Goal: Task Accomplishment & Management: Use online tool/utility

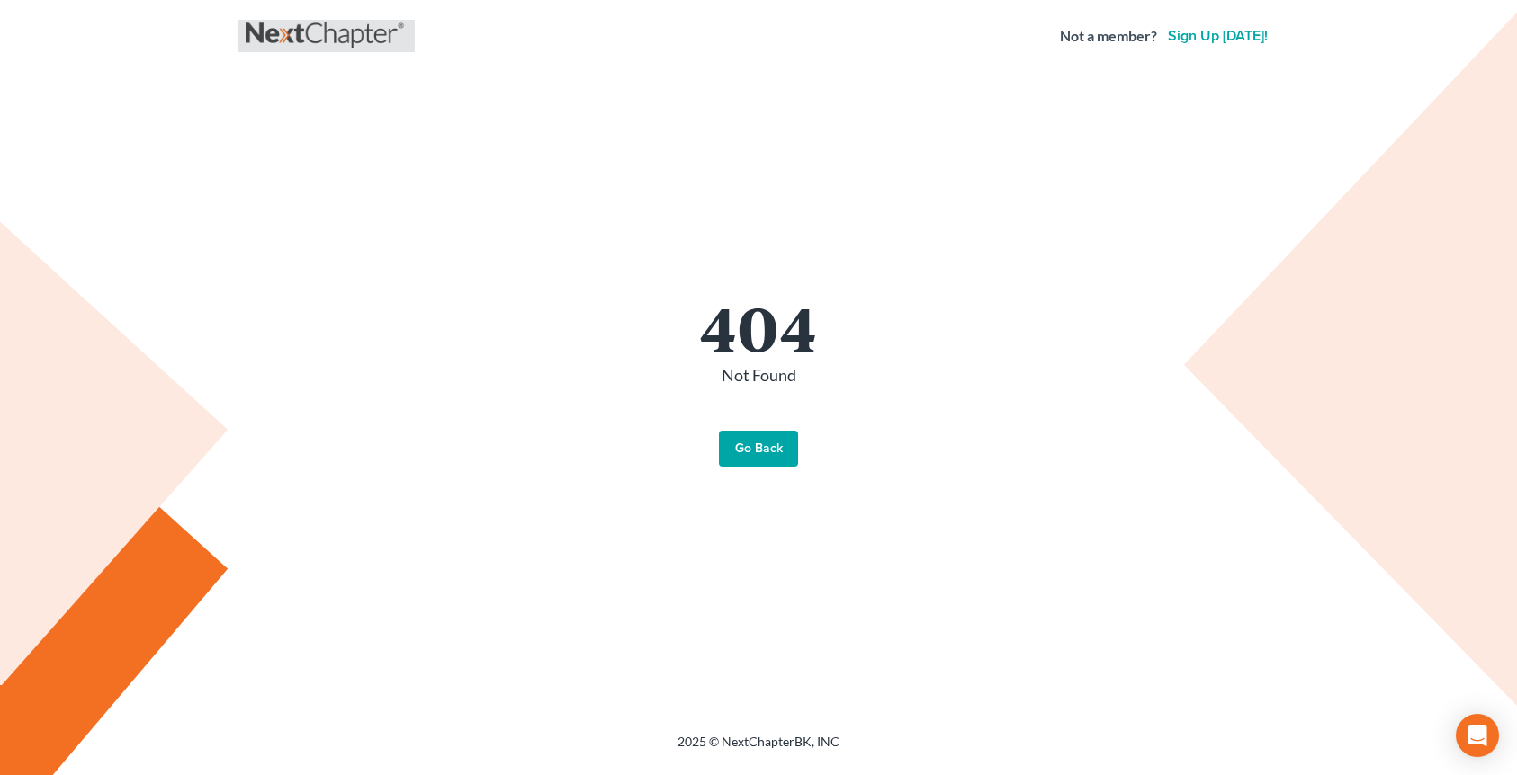
click at [325, 31] on link at bounding box center [327, 36] width 162 height 32
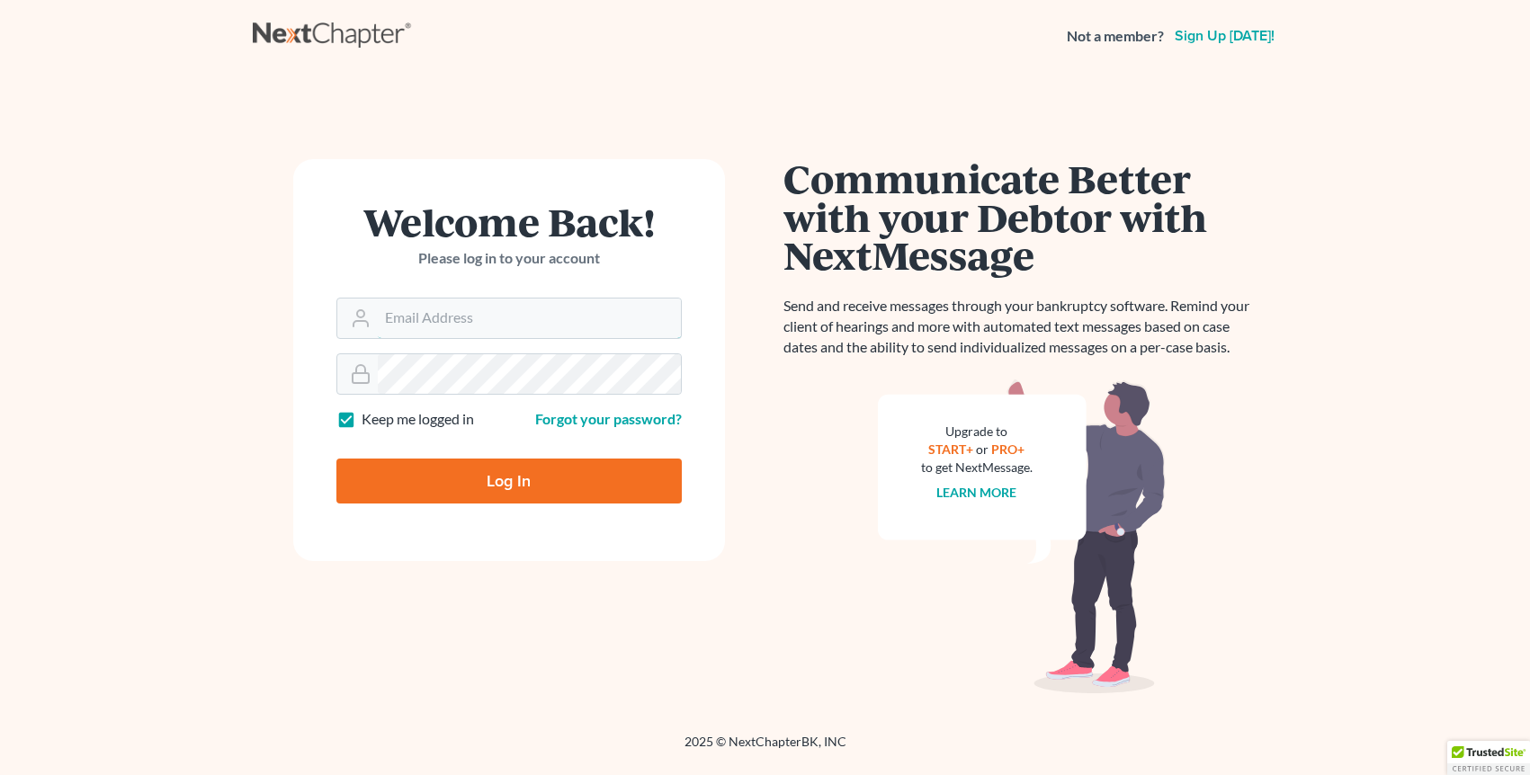
type input "office@badakilawfirm.com"
click at [498, 474] on input "Log In" at bounding box center [508, 481] width 345 height 45
type input "Thinking..."
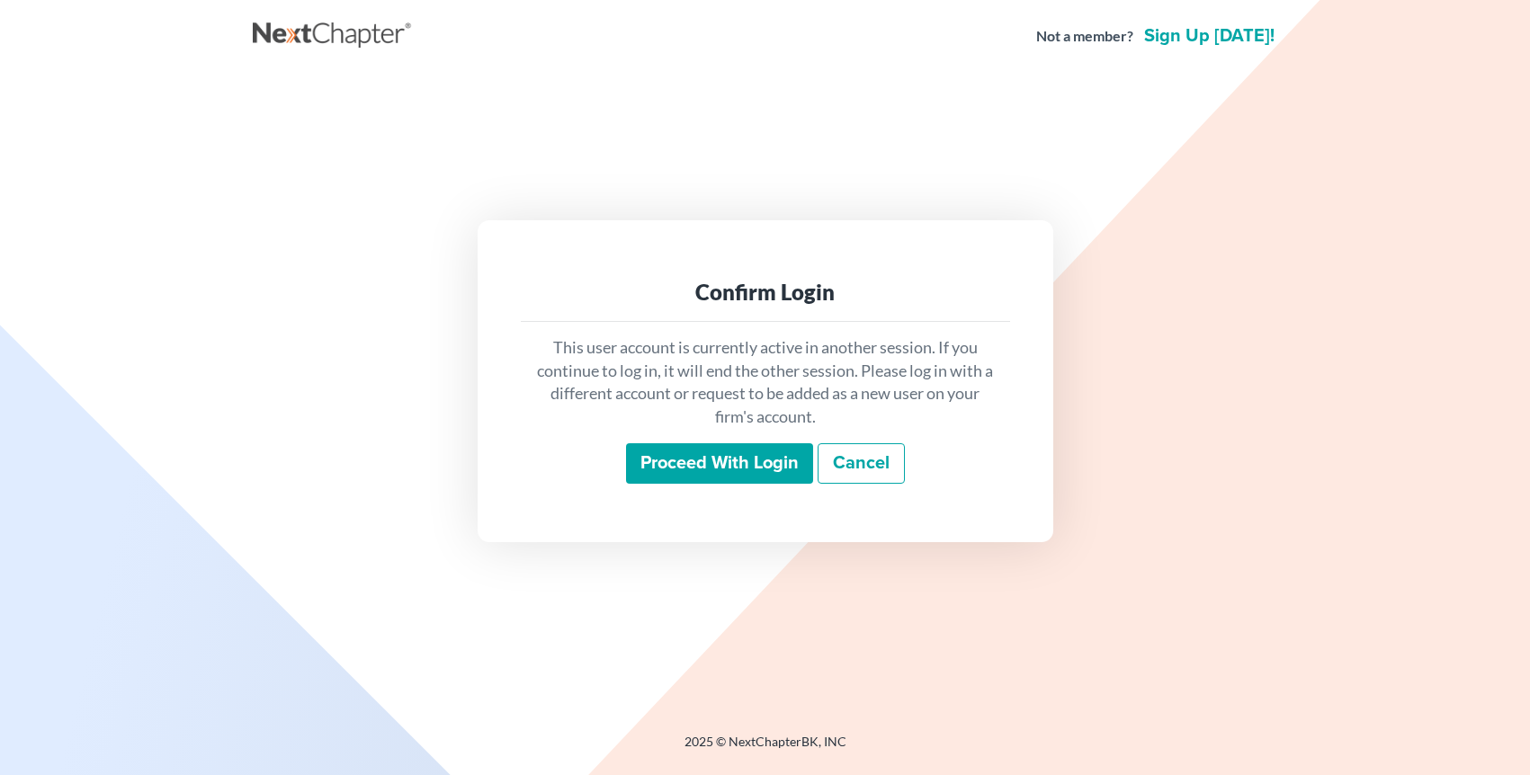
click at [725, 465] on input "Proceed with login" at bounding box center [719, 464] width 187 height 41
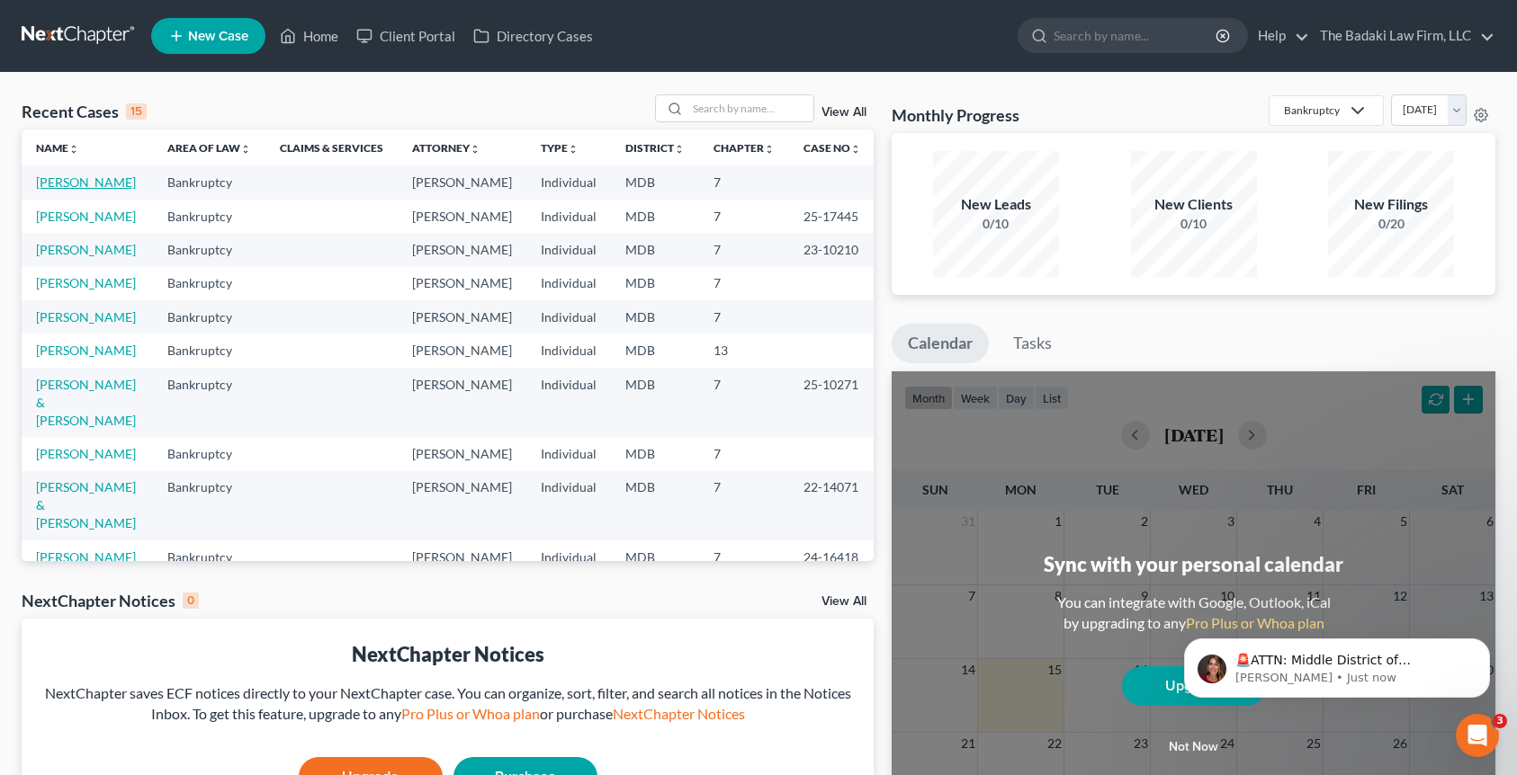
click at [75, 184] on link "[PERSON_NAME]" at bounding box center [86, 182] width 100 height 15
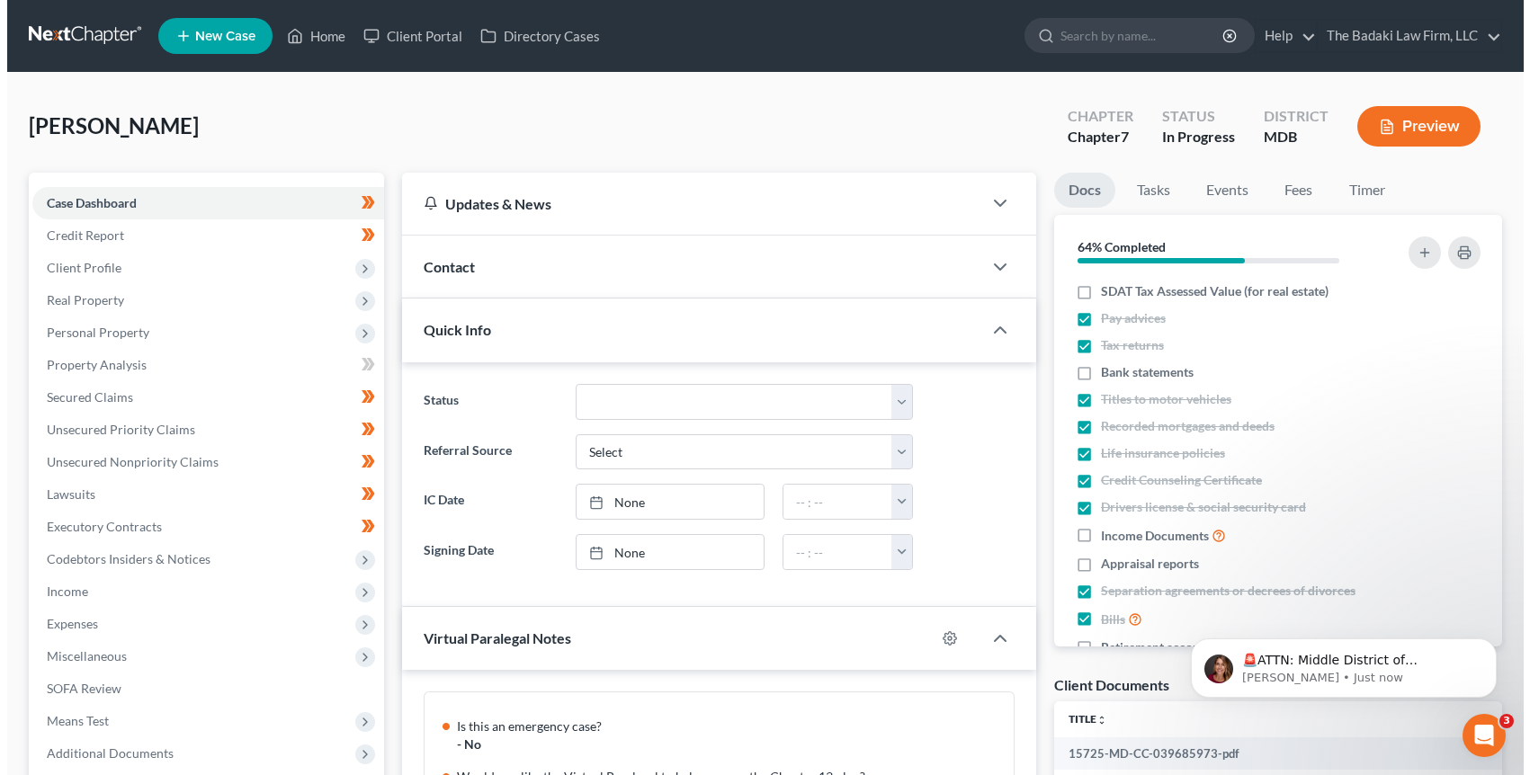
scroll to position [892, 0]
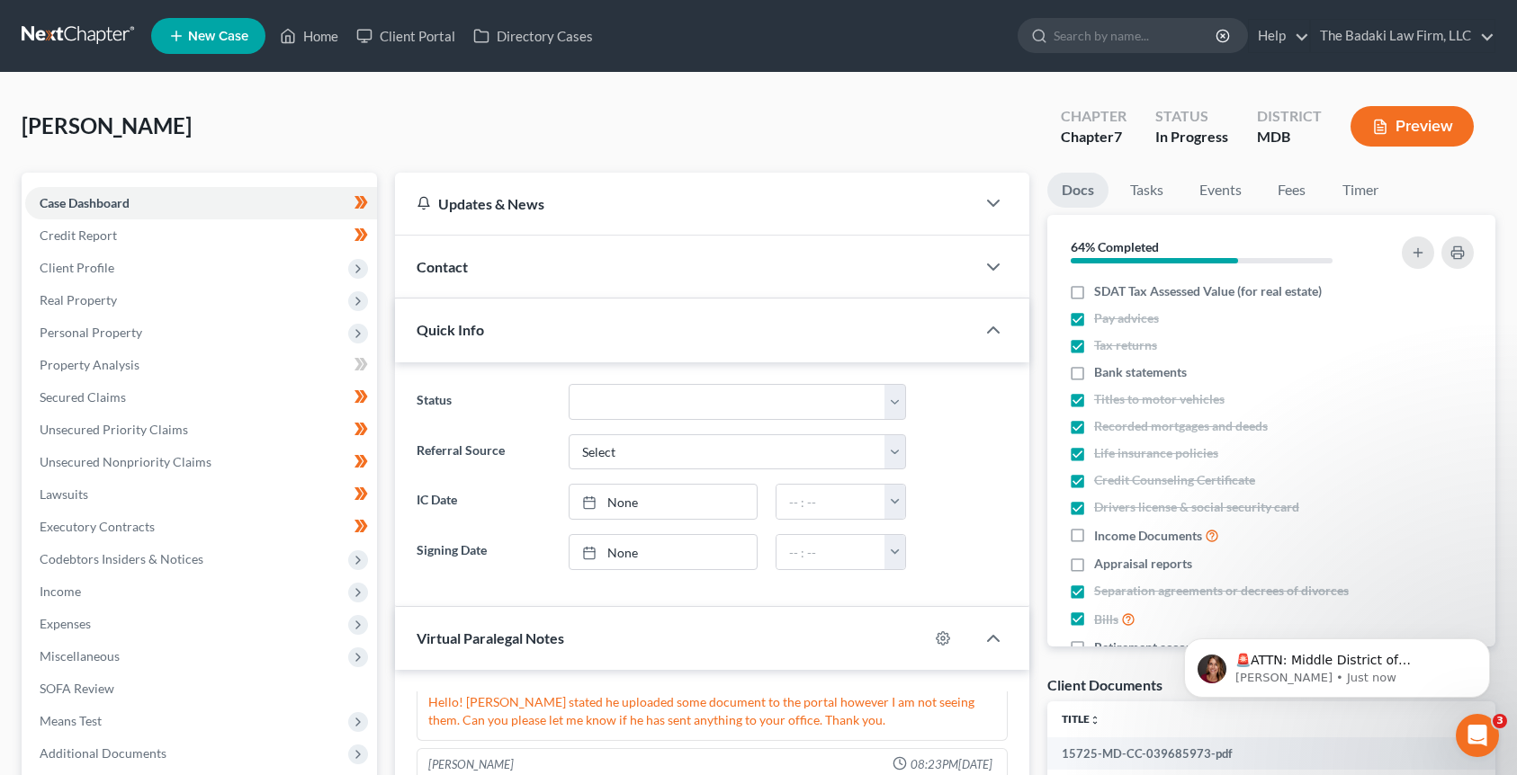
click at [1373, 122] on icon "button" at bounding box center [1380, 127] width 16 height 16
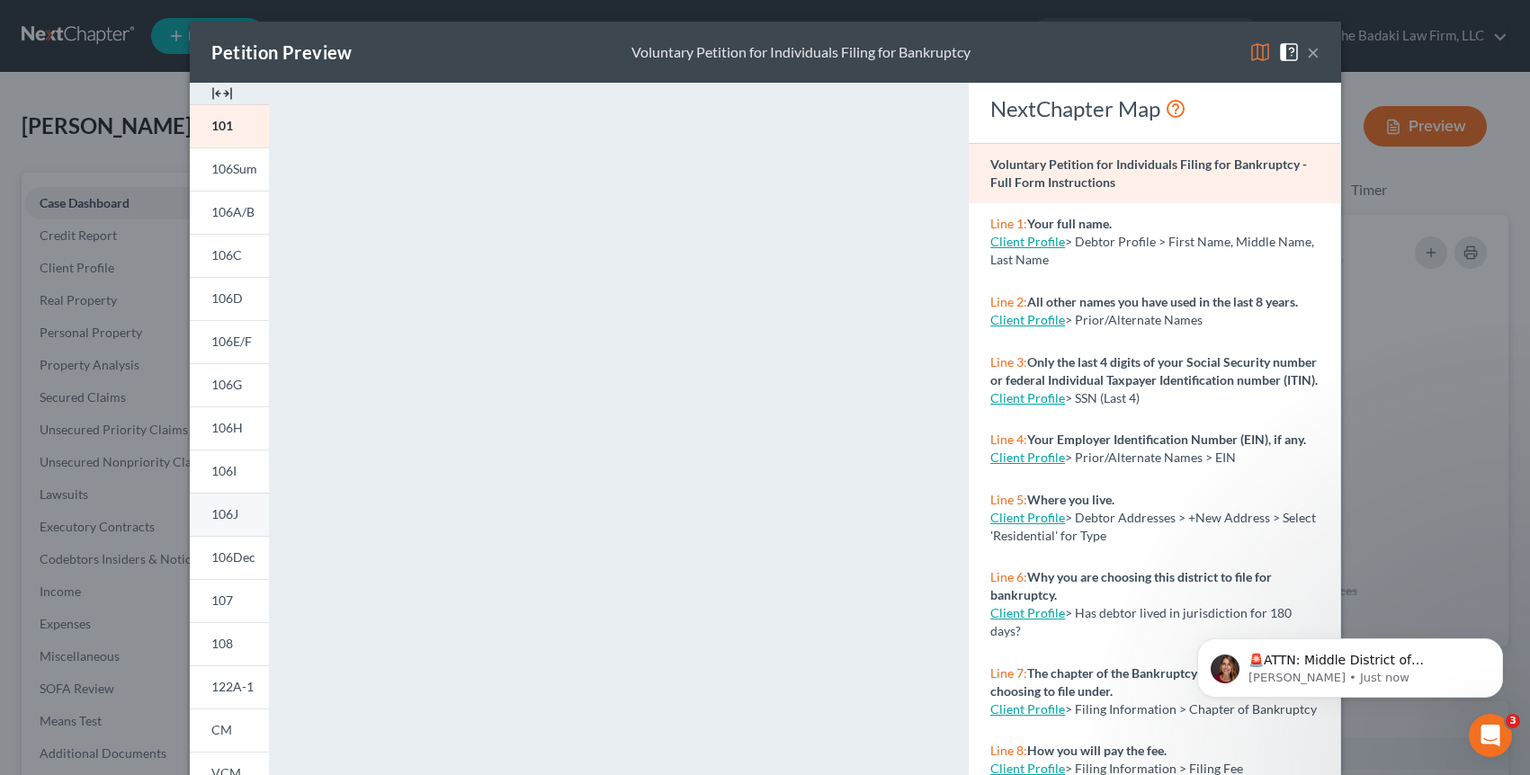
click at [214, 522] on span "106J" at bounding box center [224, 513] width 27 height 15
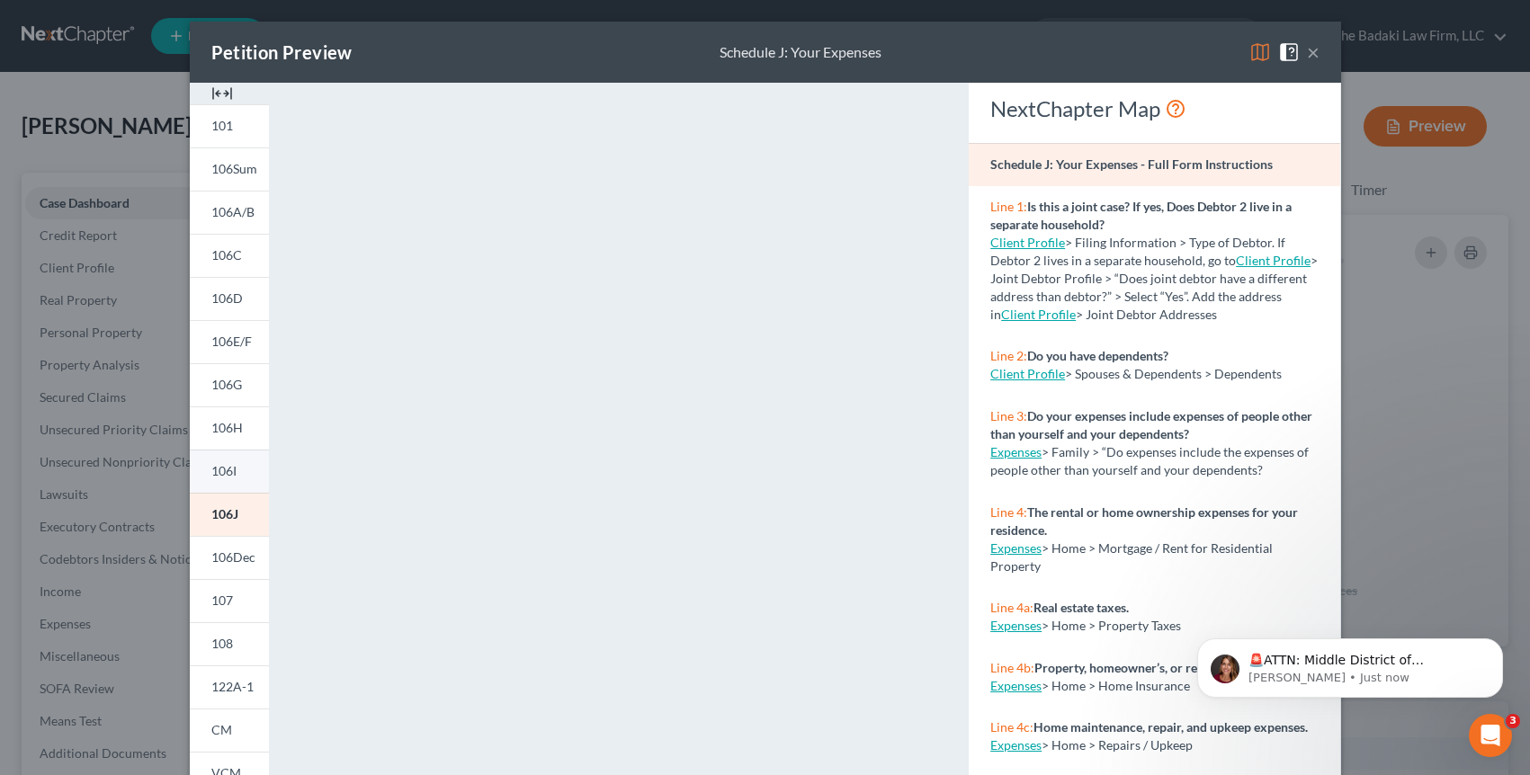
click at [232, 470] on link "106I" at bounding box center [229, 471] width 79 height 43
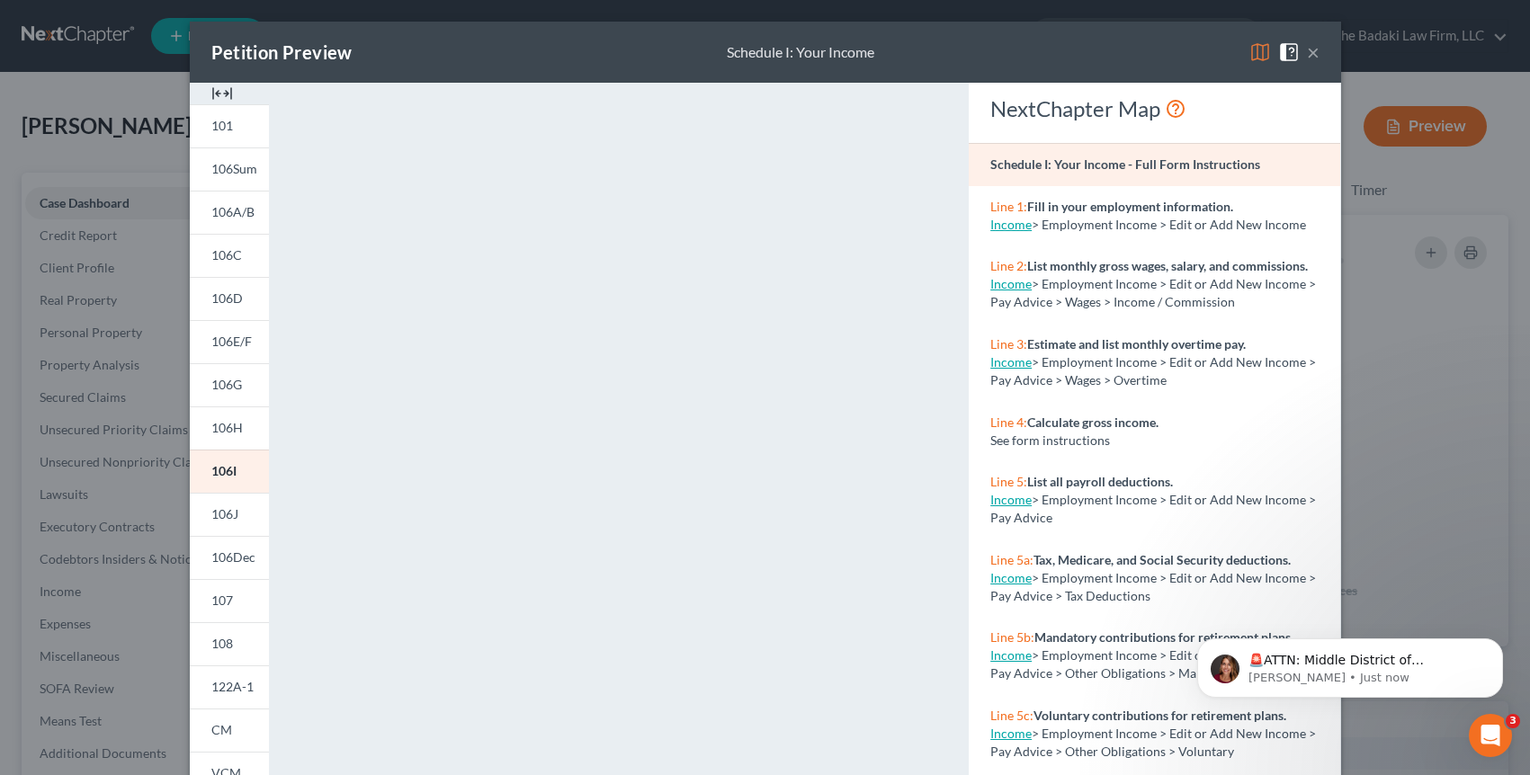
click at [218, 89] on img at bounding box center [222, 94] width 22 height 22
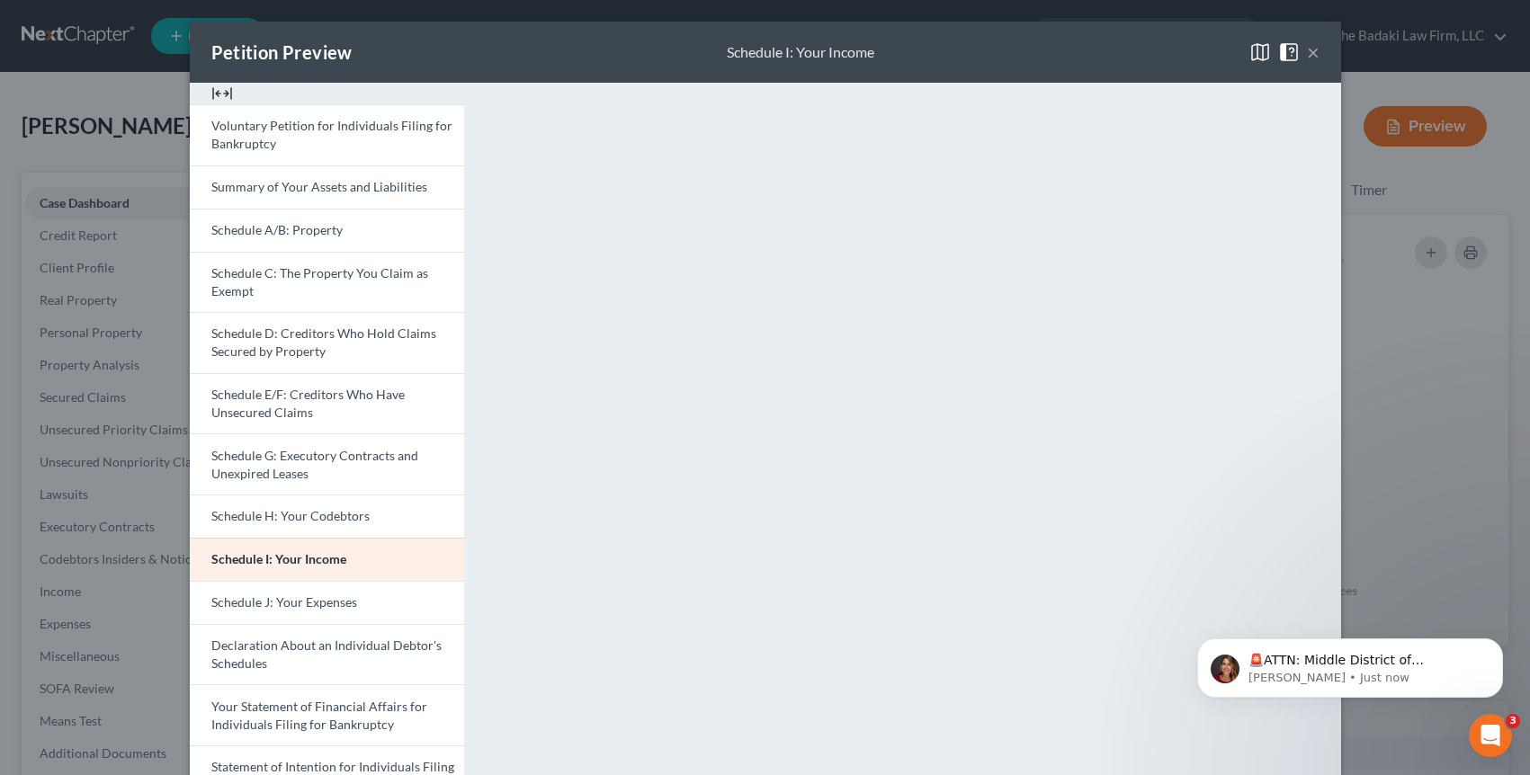
click at [215, 100] on img at bounding box center [222, 94] width 22 height 22
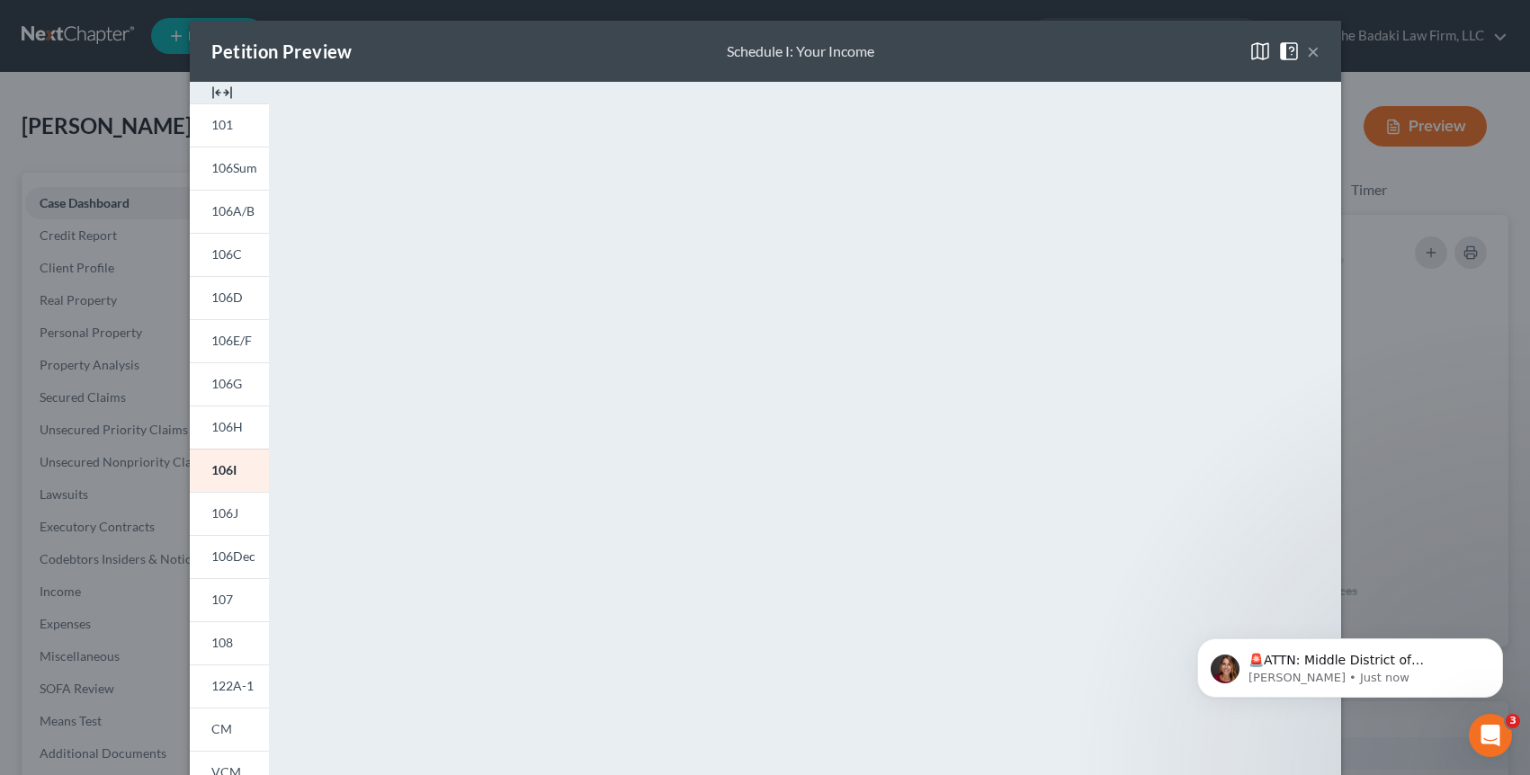
scroll to position [0, 0]
click at [211, 94] on img at bounding box center [222, 94] width 22 height 22
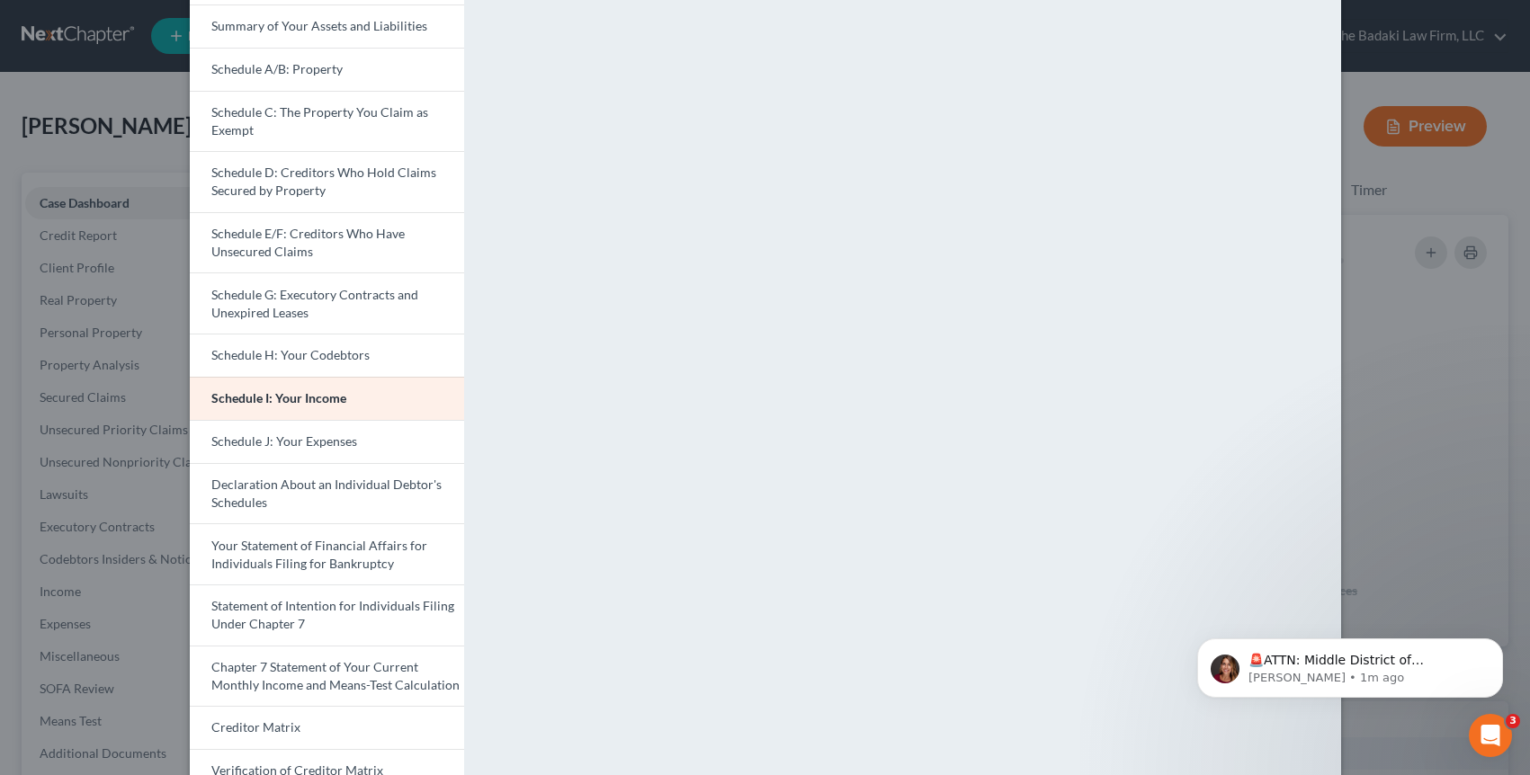
scroll to position [180, 0]
